Goal: Task Accomplishment & Management: Use online tool/utility

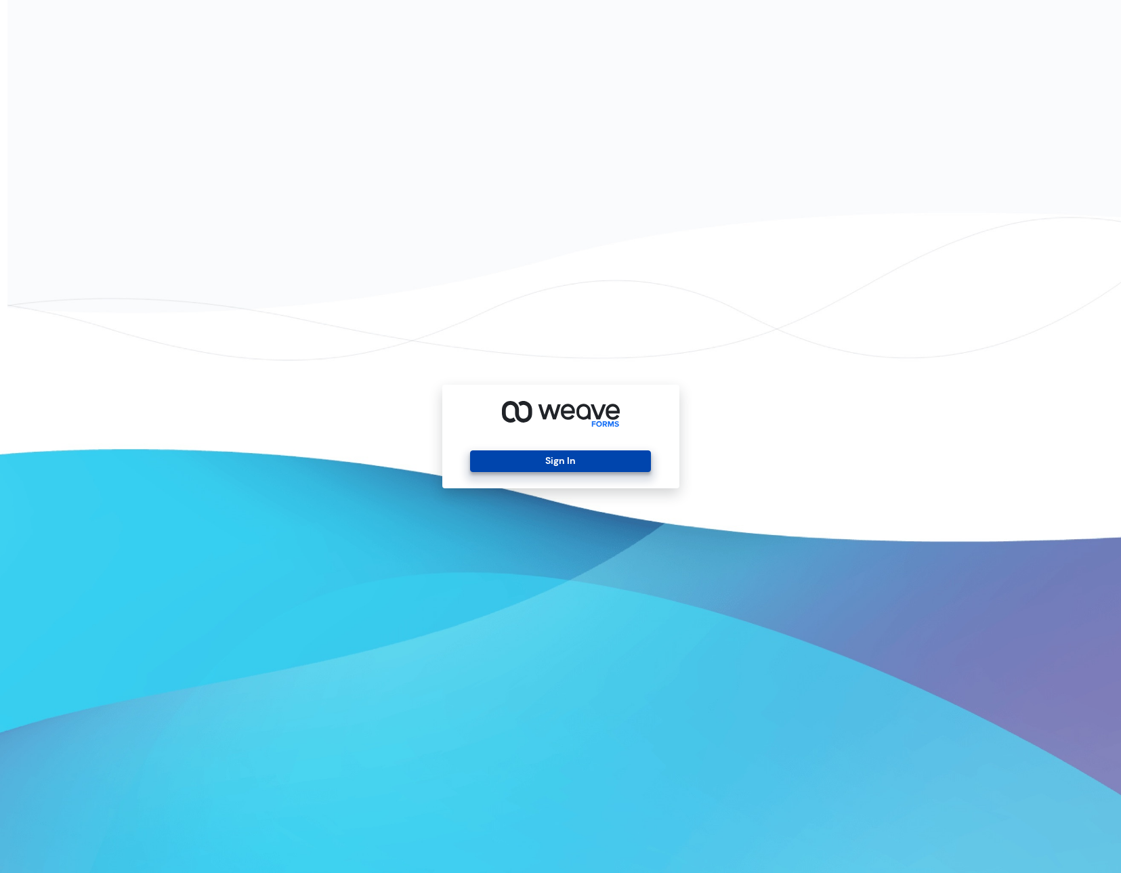
click at [595, 454] on button "Sign In" at bounding box center [560, 461] width 181 height 22
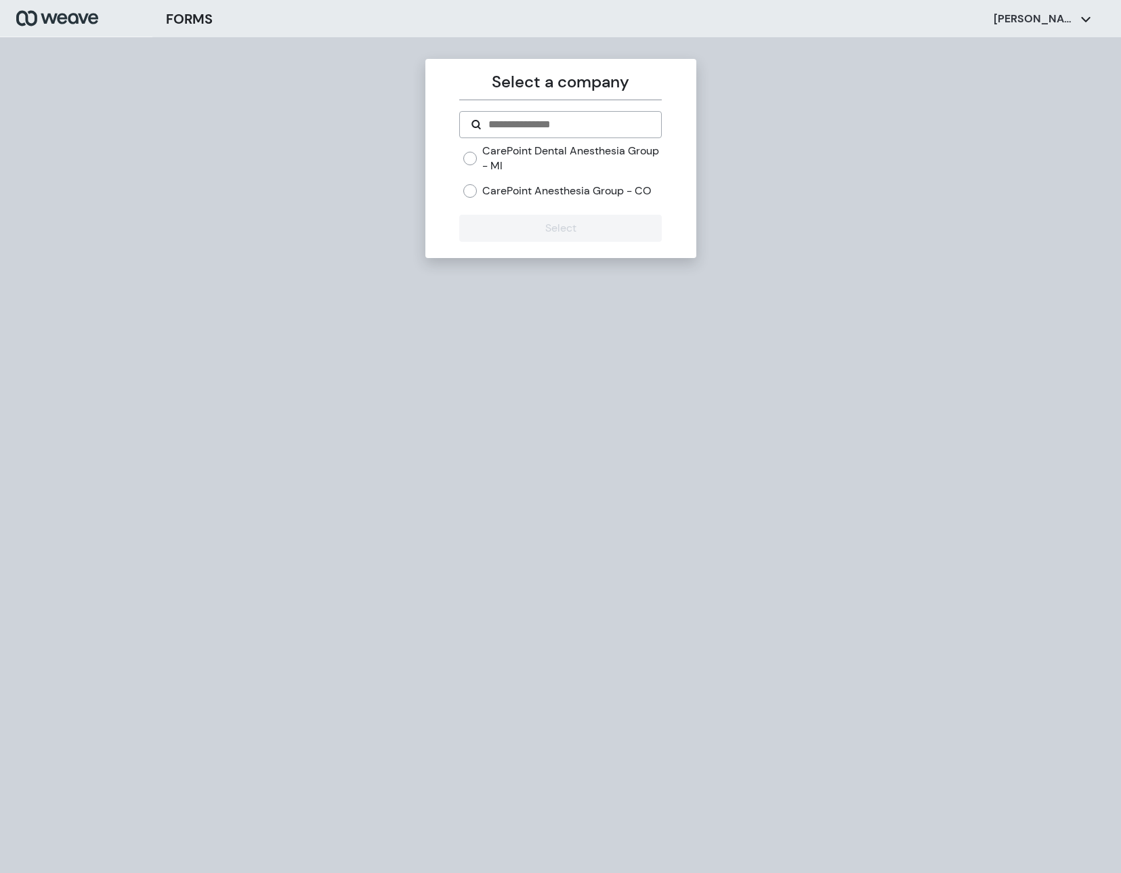
click at [535, 152] on label "CarePoint Dental Anesthesia Group - MI" at bounding box center [571, 158] width 179 height 29
click at [540, 236] on button "Select" at bounding box center [560, 228] width 202 height 27
